Goal: Task Accomplishment & Management: Use online tool/utility

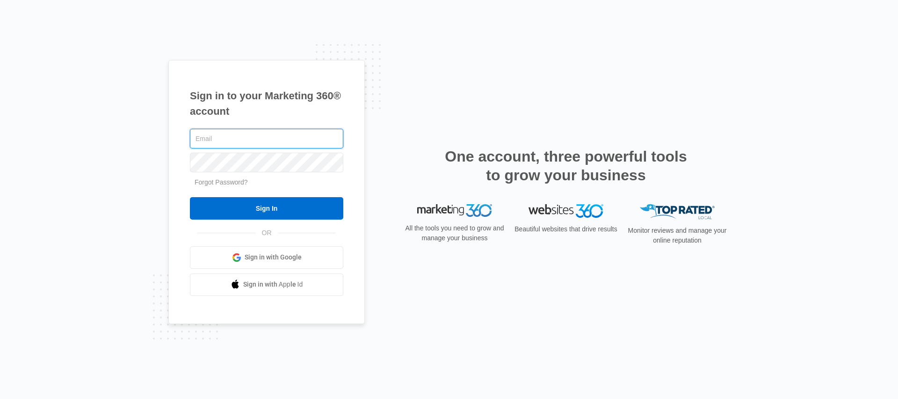
click at [217, 138] on input "text" at bounding box center [266, 139] width 153 height 20
type input "[EMAIL_ADDRESS][PERSON_NAME][DOMAIN_NAME]"
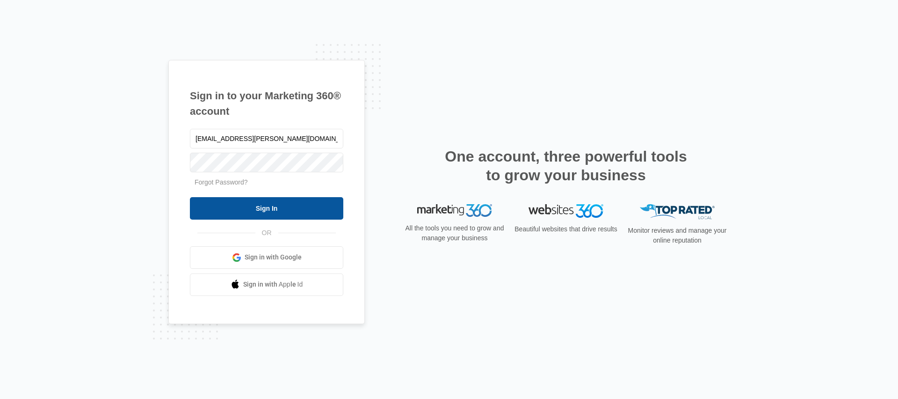
click at [253, 198] on input "Sign In" at bounding box center [266, 208] width 153 height 22
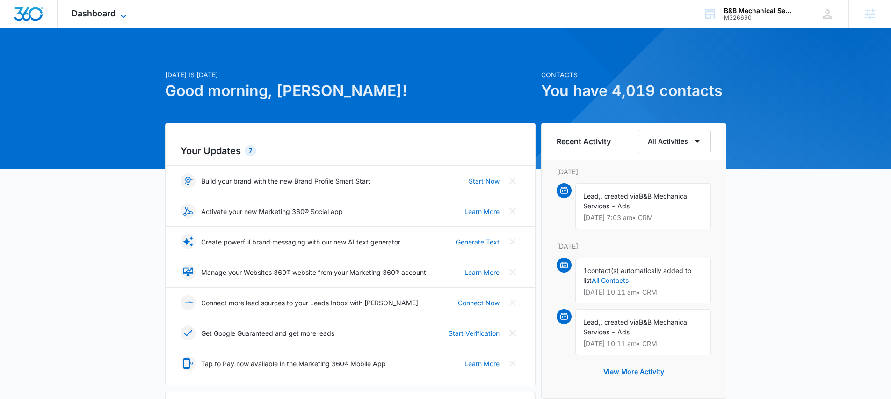
click at [104, 15] on span "Dashboard" at bounding box center [94, 13] width 44 height 10
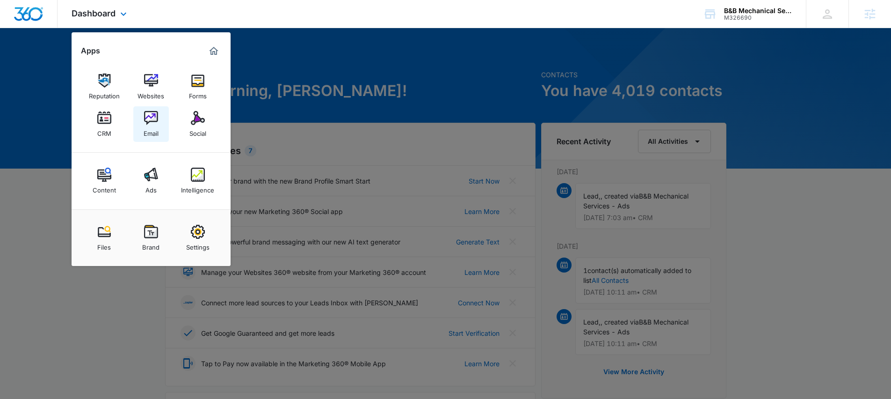
click at [142, 111] on link "Email" at bounding box center [151, 124] width 36 height 36
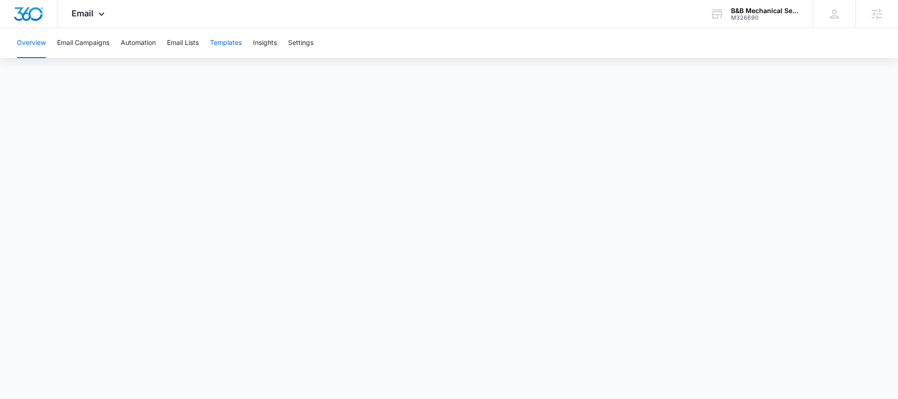
click at [231, 42] on button "Templates" at bounding box center [226, 43] width 32 height 30
